Goal: Find specific page/section: Find specific page/section

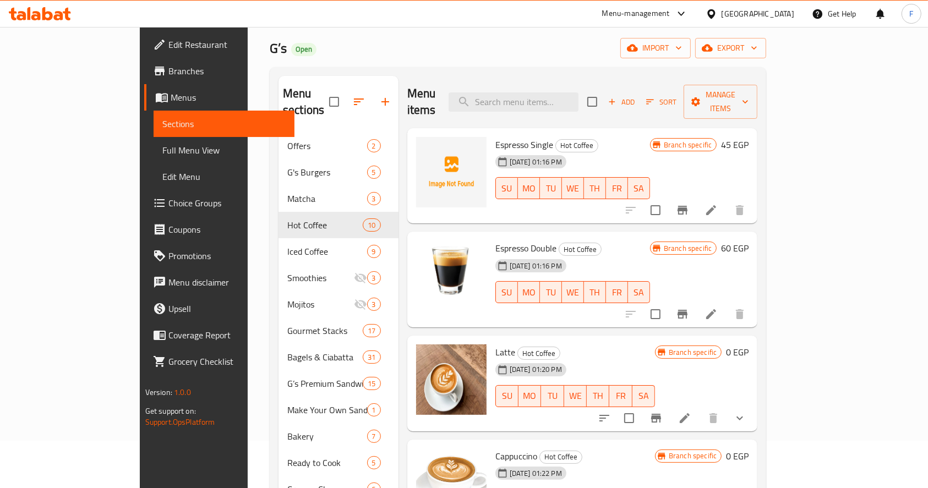
scroll to position [45, 0]
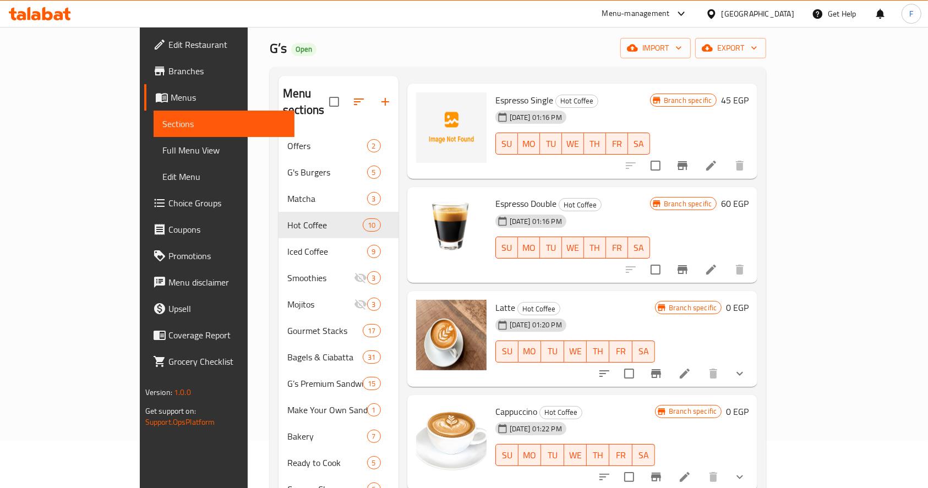
click at [42, 17] on icon at bounding box center [40, 13] width 62 height 13
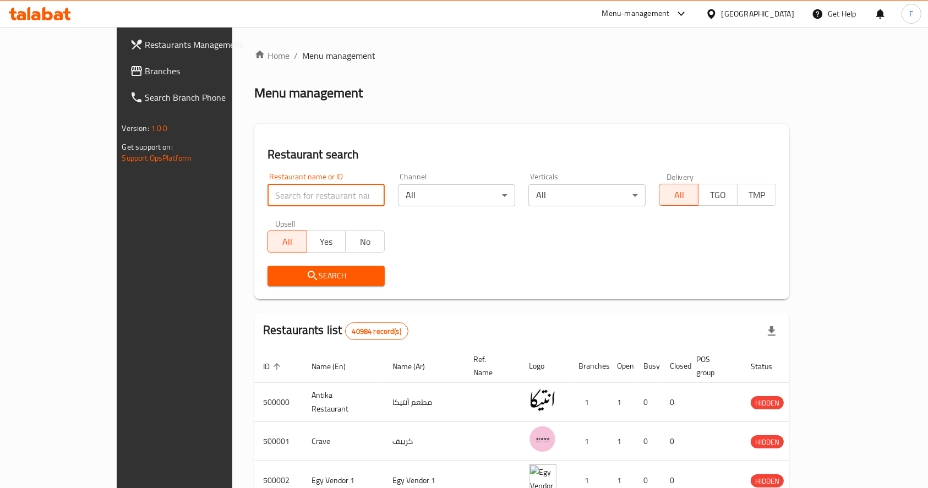
click at [331, 203] on input "search" at bounding box center [326, 195] width 117 height 22
type input "ئ"
type input "ziko"
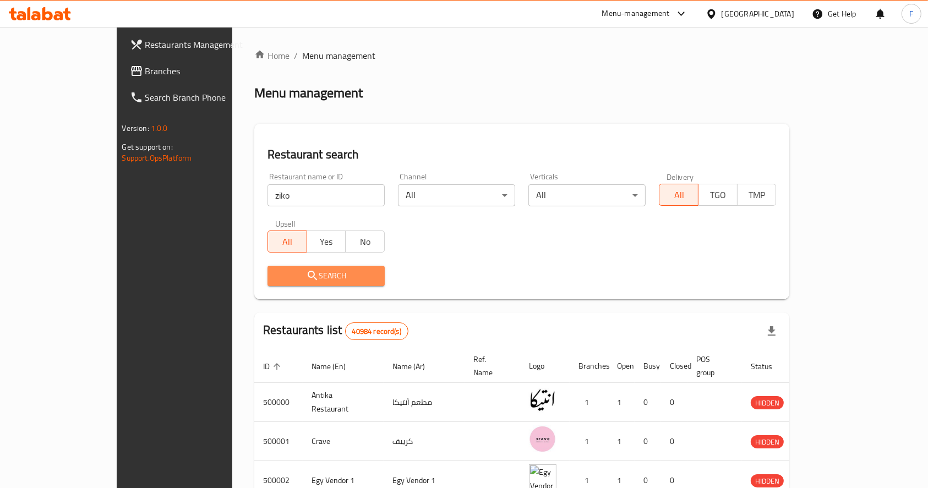
click at [291, 280] on span "Search" at bounding box center [326, 276] width 100 height 14
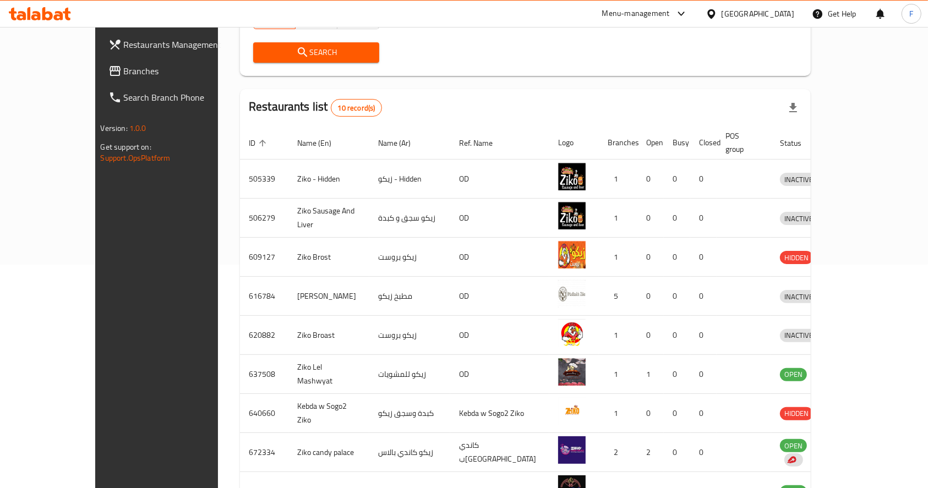
scroll to position [328, 0]
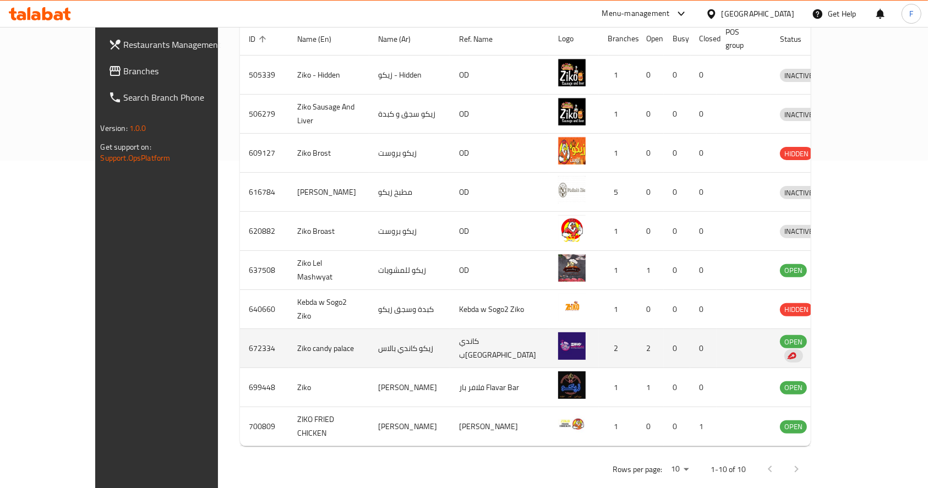
click at [522, 336] on td "كاندي ب[GEOGRAPHIC_DATA]" at bounding box center [499, 348] width 99 height 39
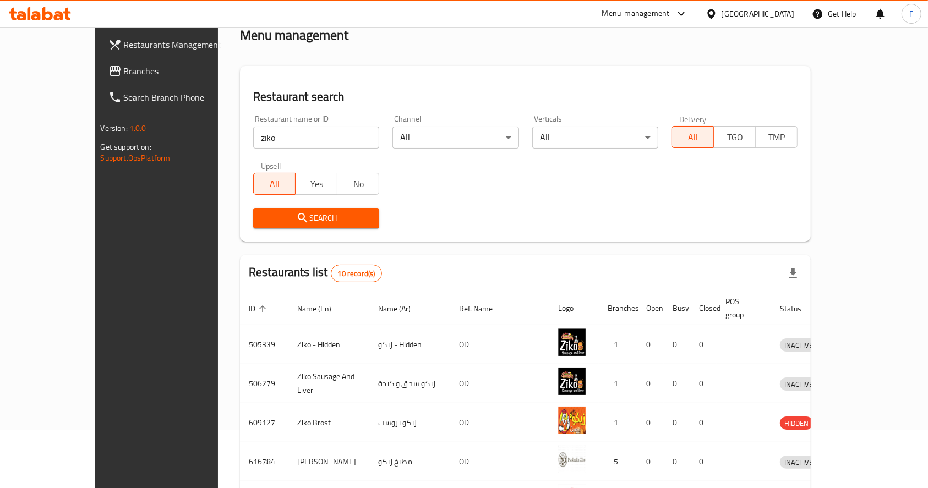
scroll to position [0, 0]
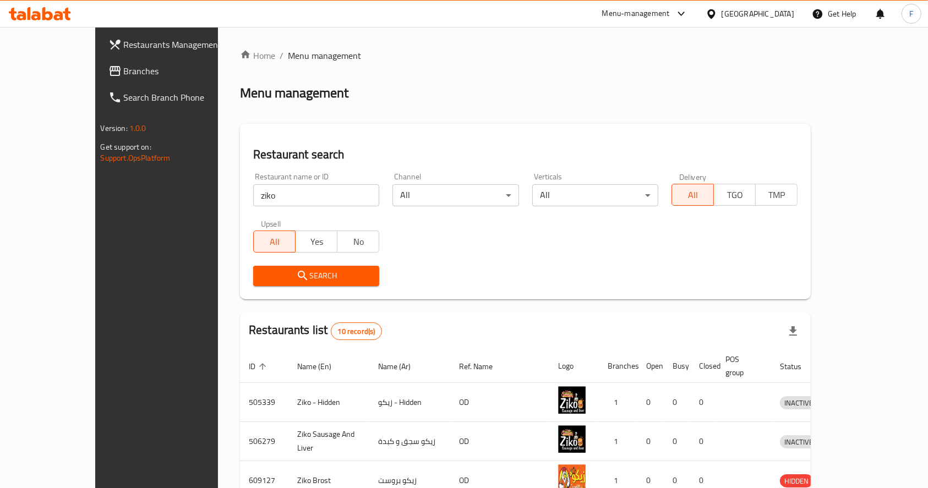
click at [31, 14] on icon at bounding box center [40, 13] width 62 height 13
